Goal: Task Accomplishment & Management: Complete application form

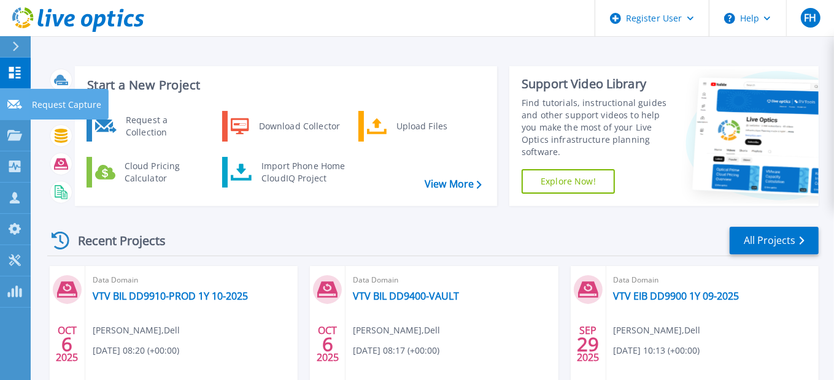
click at [20, 103] on icon at bounding box center [14, 104] width 15 height 9
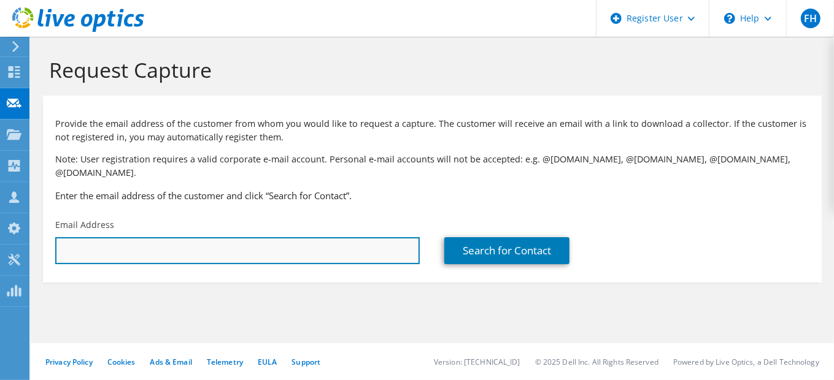
click at [91, 237] on input "text" at bounding box center [237, 250] width 364 height 27
click at [127, 242] on input "[PERSON_NAME]" at bounding box center [237, 250] width 364 height 27
type input "[PERSON_NAME][EMAIL_ADDRESS][PERSON_NAME][DOMAIN_NAME]"
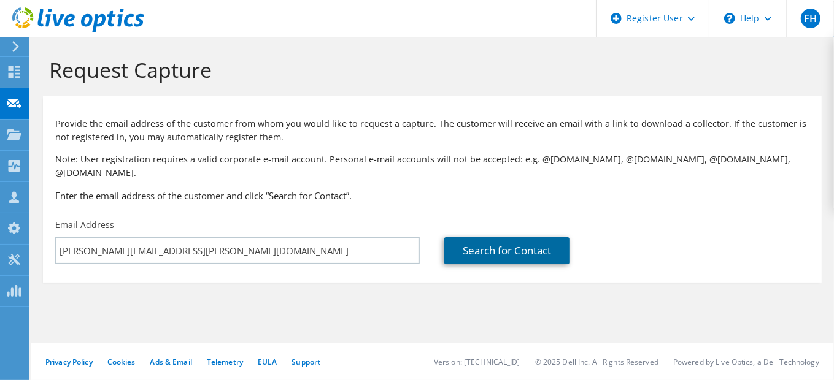
click at [518, 244] on link "Search for Contact" at bounding box center [506, 250] width 125 height 27
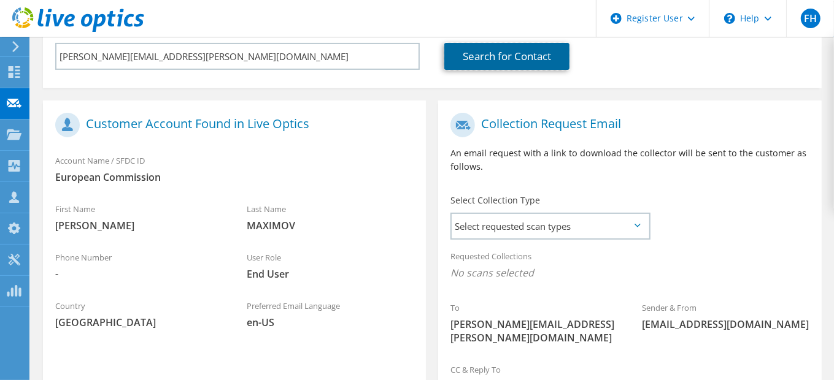
scroll to position [245, 0]
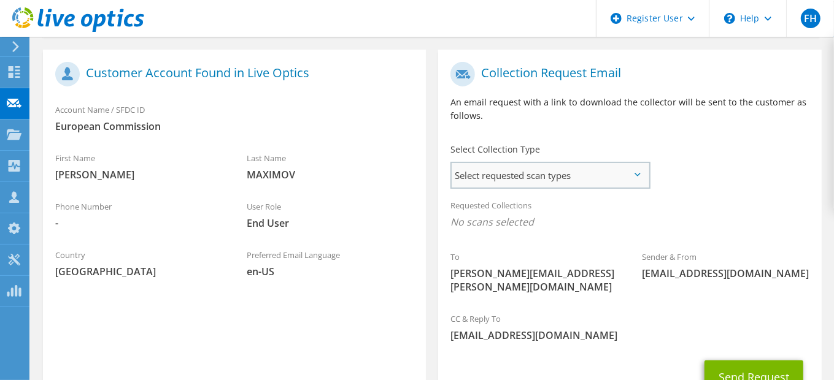
click at [553, 163] on span "Select requested scan types" at bounding box center [550, 175] width 197 height 25
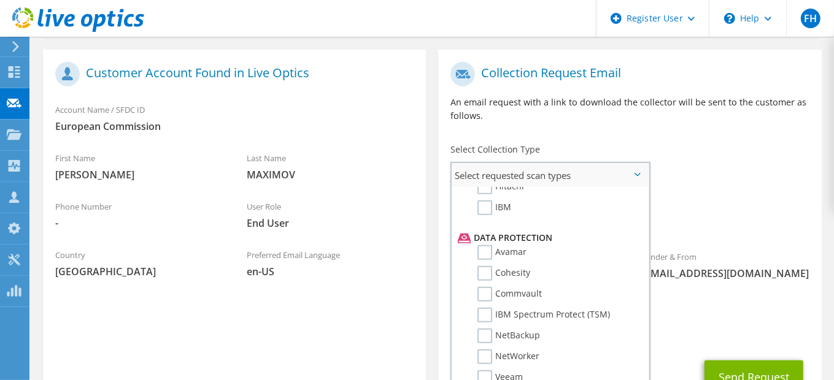
scroll to position [522, 0]
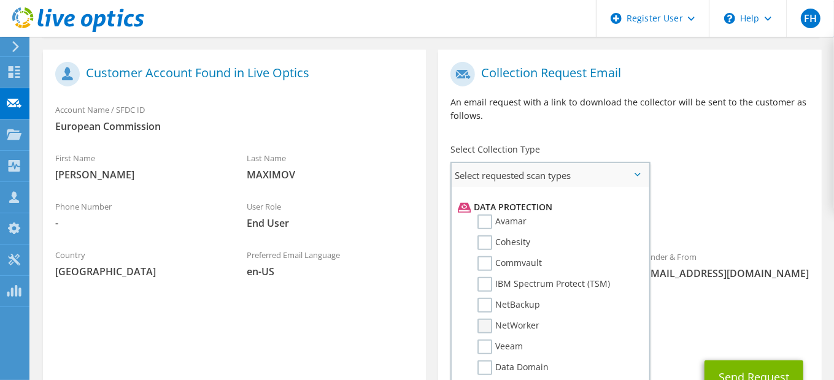
click at [485, 319] on label "NetWorker" at bounding box center [508, 326] width 62 height 15
click at [0, 0] on input "NetWorker" at bounding box center [0, 0] width 0 height 0
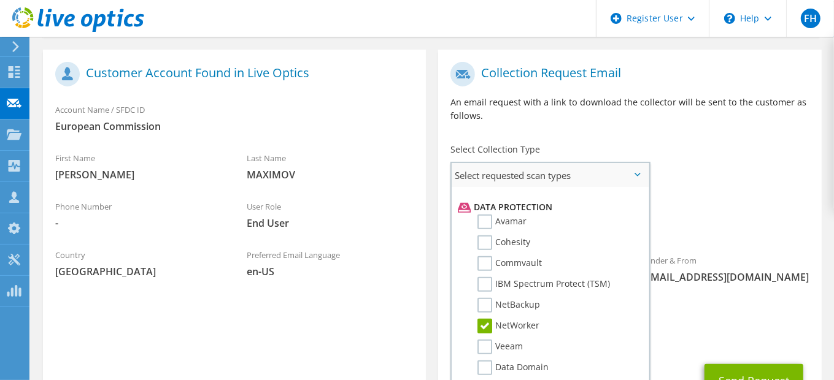
click at [0, 0] on input "PowerProtect DM" at bounding box center [0, 0] width 0 height 0
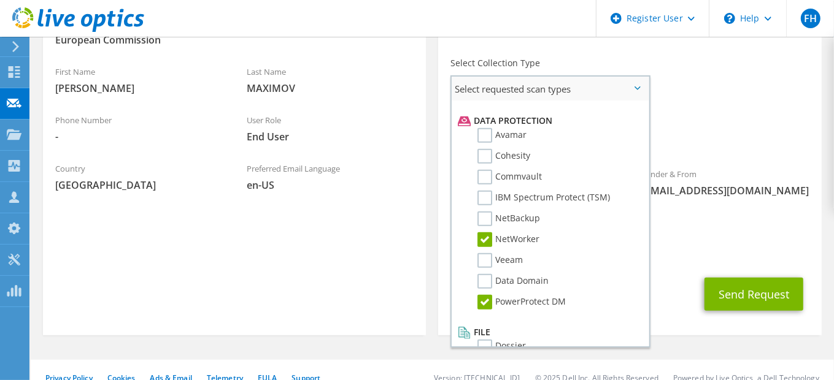
scroll to position [335, 0]
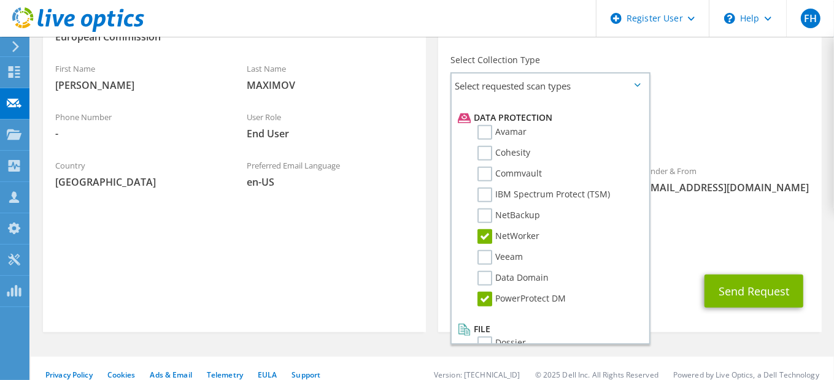
click at [724, 243] on span "[EMAIL_ADDRESS][DOMAIN_NAME]" at bounding box center [629, 249] width 358 height 13
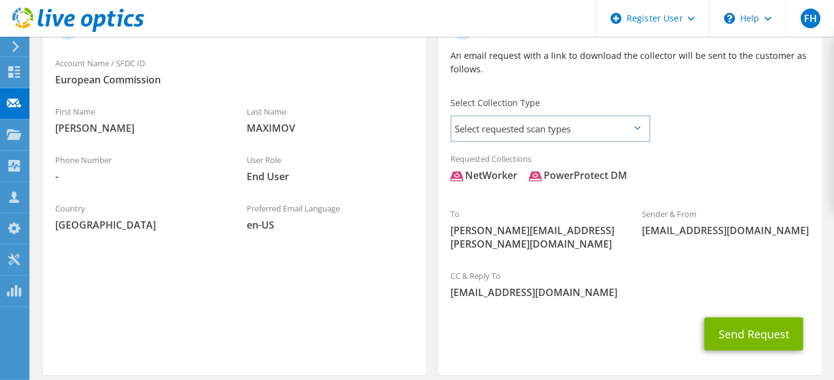
scroll to position [274, 0]
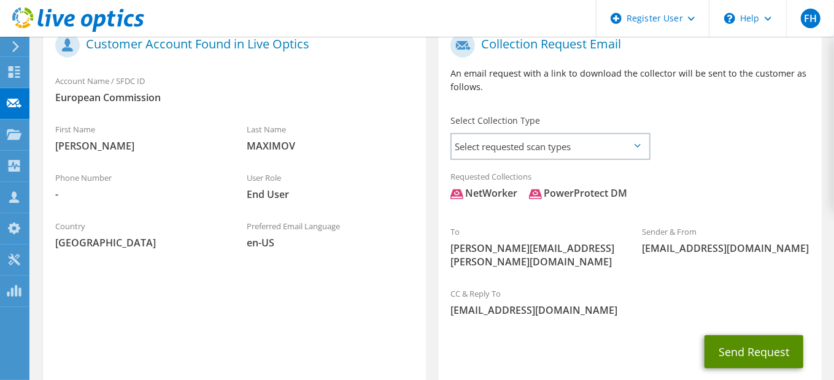
click at [754, 337] on button "Send Request" at bounding box center [753, 352] width 99 height 33
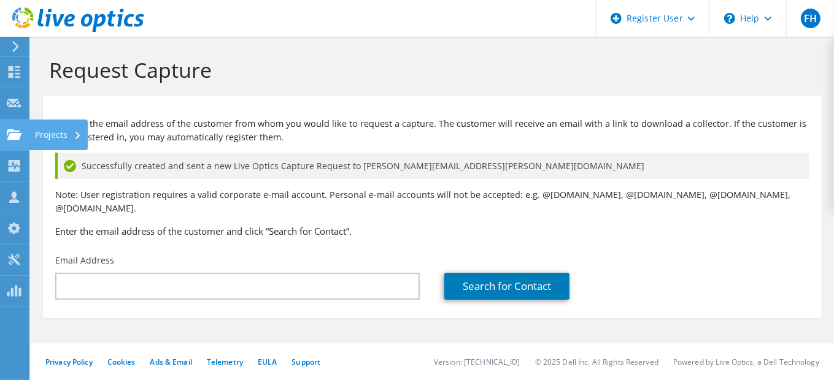
click at [11, 135] on use at bounding box center [14, 134] width 15 height 10
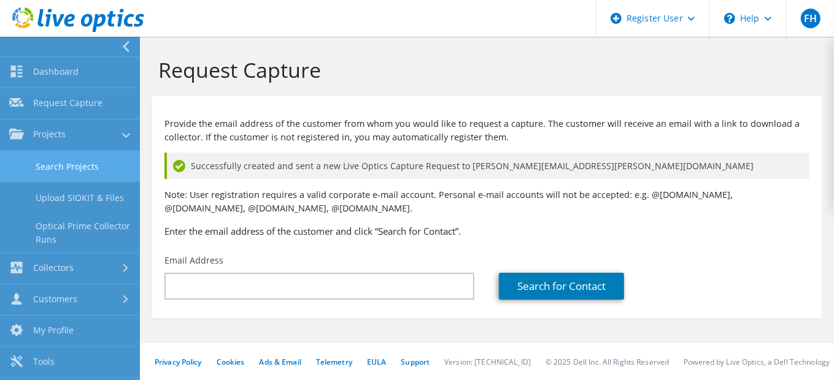
click at [63, 166] on link "Search Projects" at bounding box center [70, 166] width 140 height 31
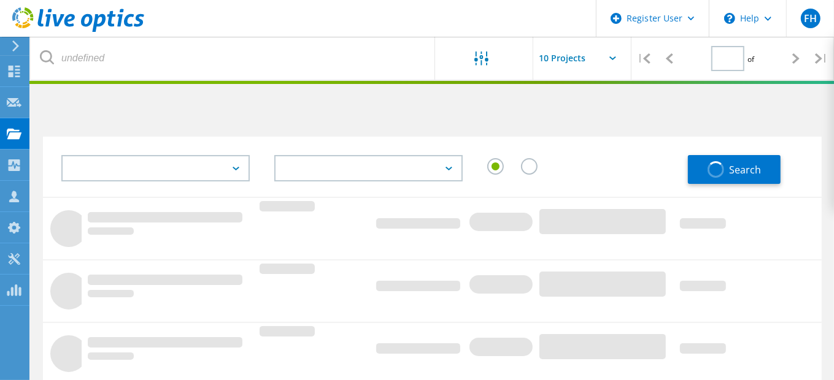
type input "1"
